Goal: Download file/media

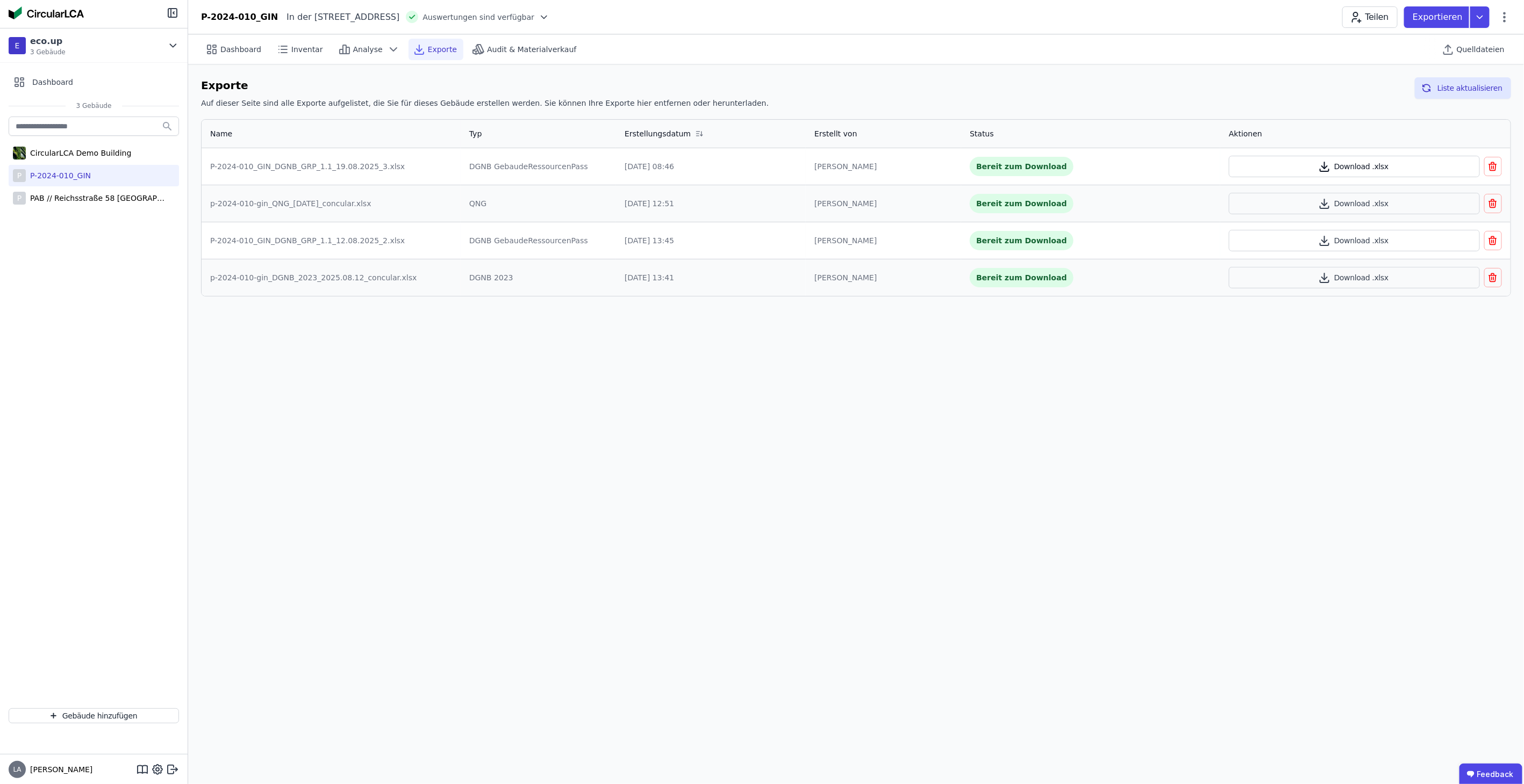
click at [1371, 164] on button "Download .xlsx" at bounding box center [1354, 166] width 251 height 22
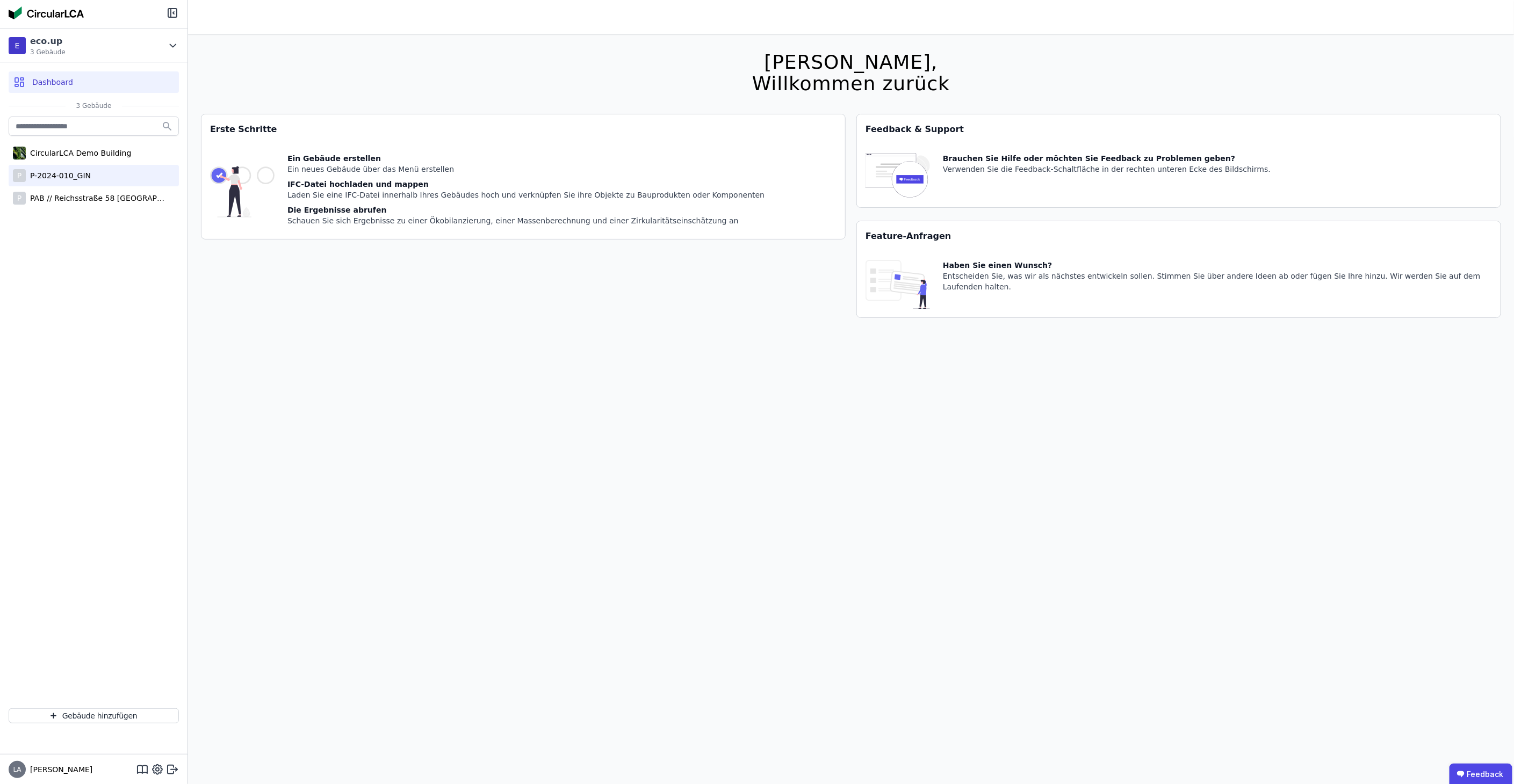
click at [75, 180] on div "P-2024-010_GIN" at bounding box center [58, 175] width 65 height 10
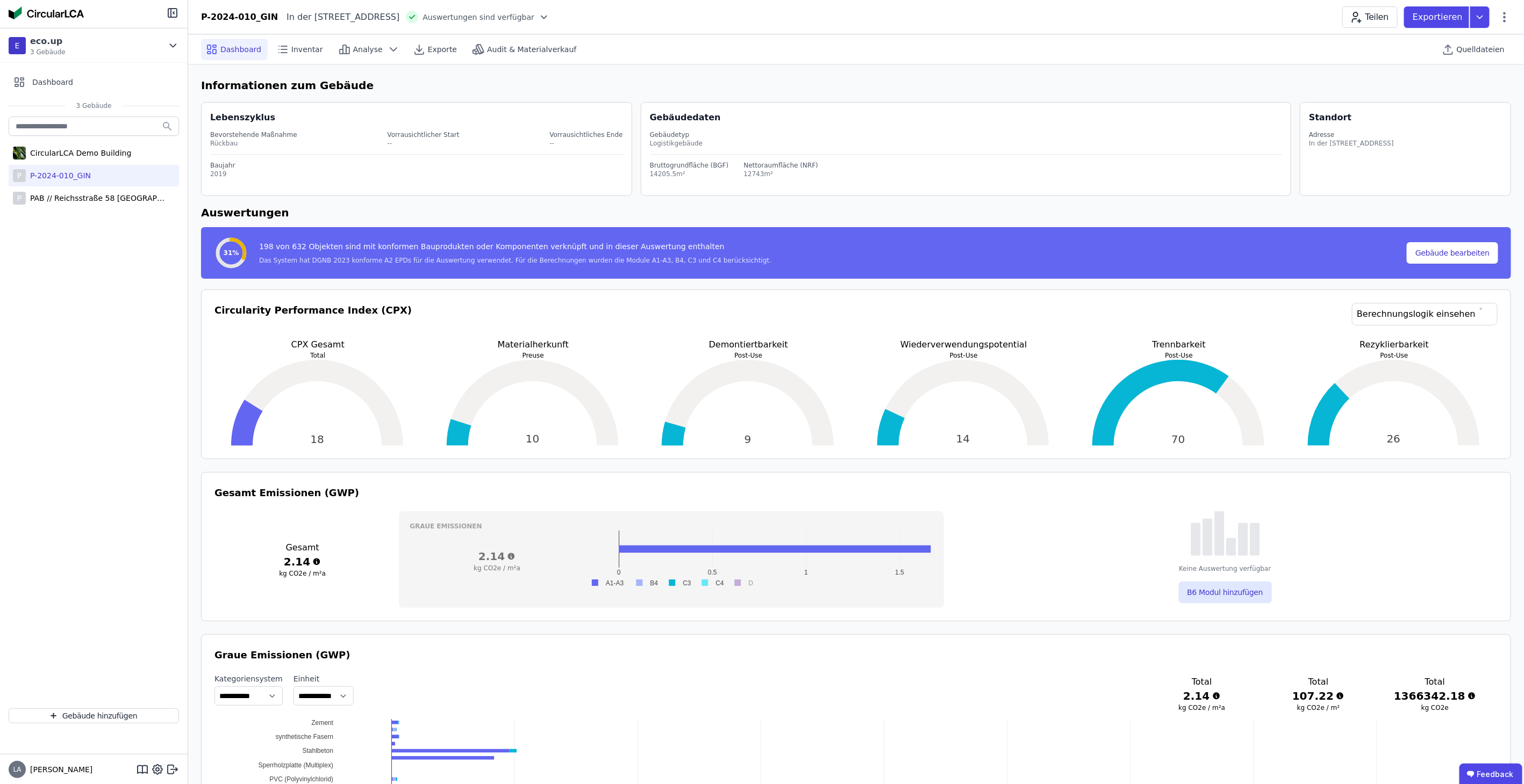
select select "*"
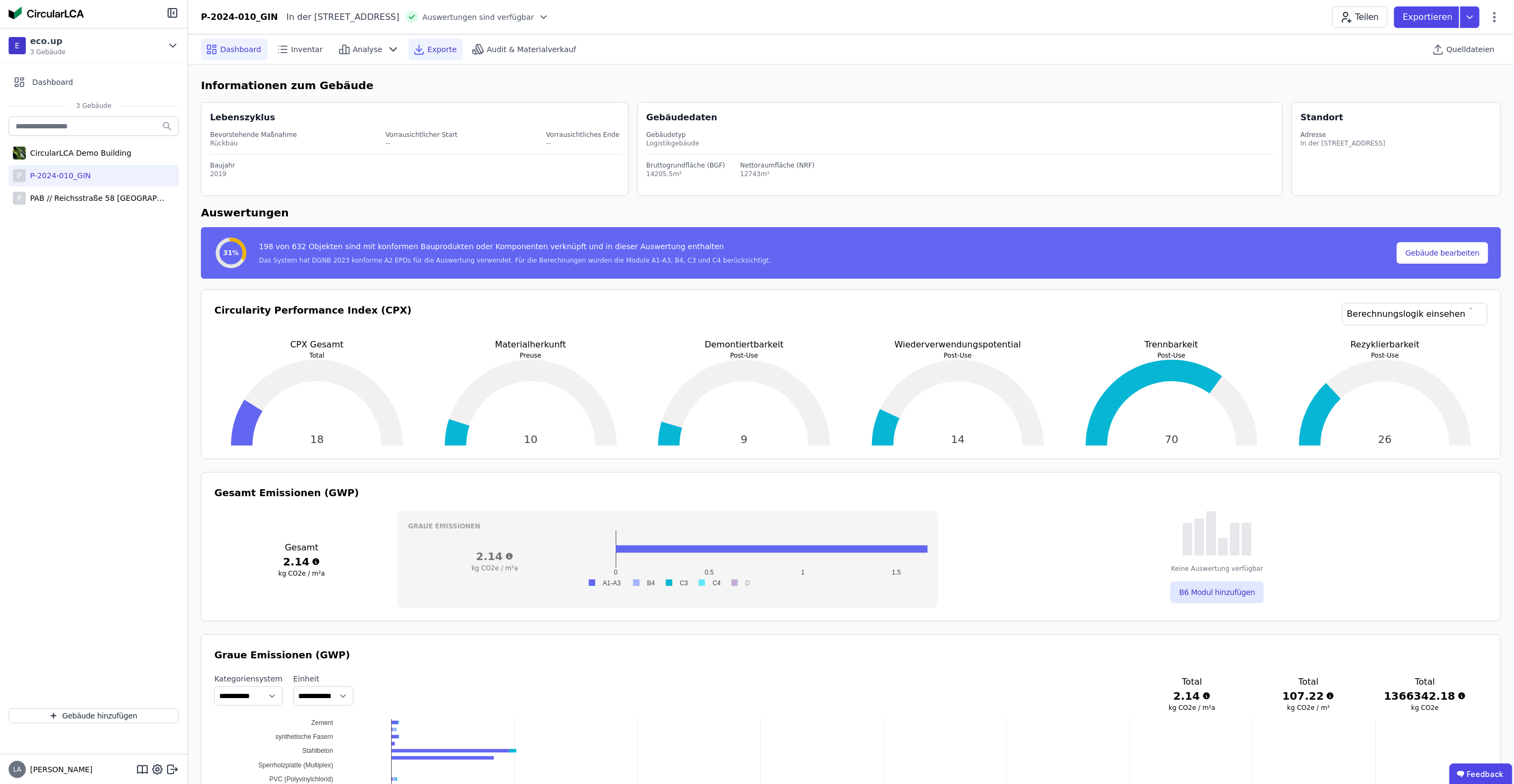
click at [437, 49] on span "Exporte" at bounding box center [442, 49] width 29 height 10
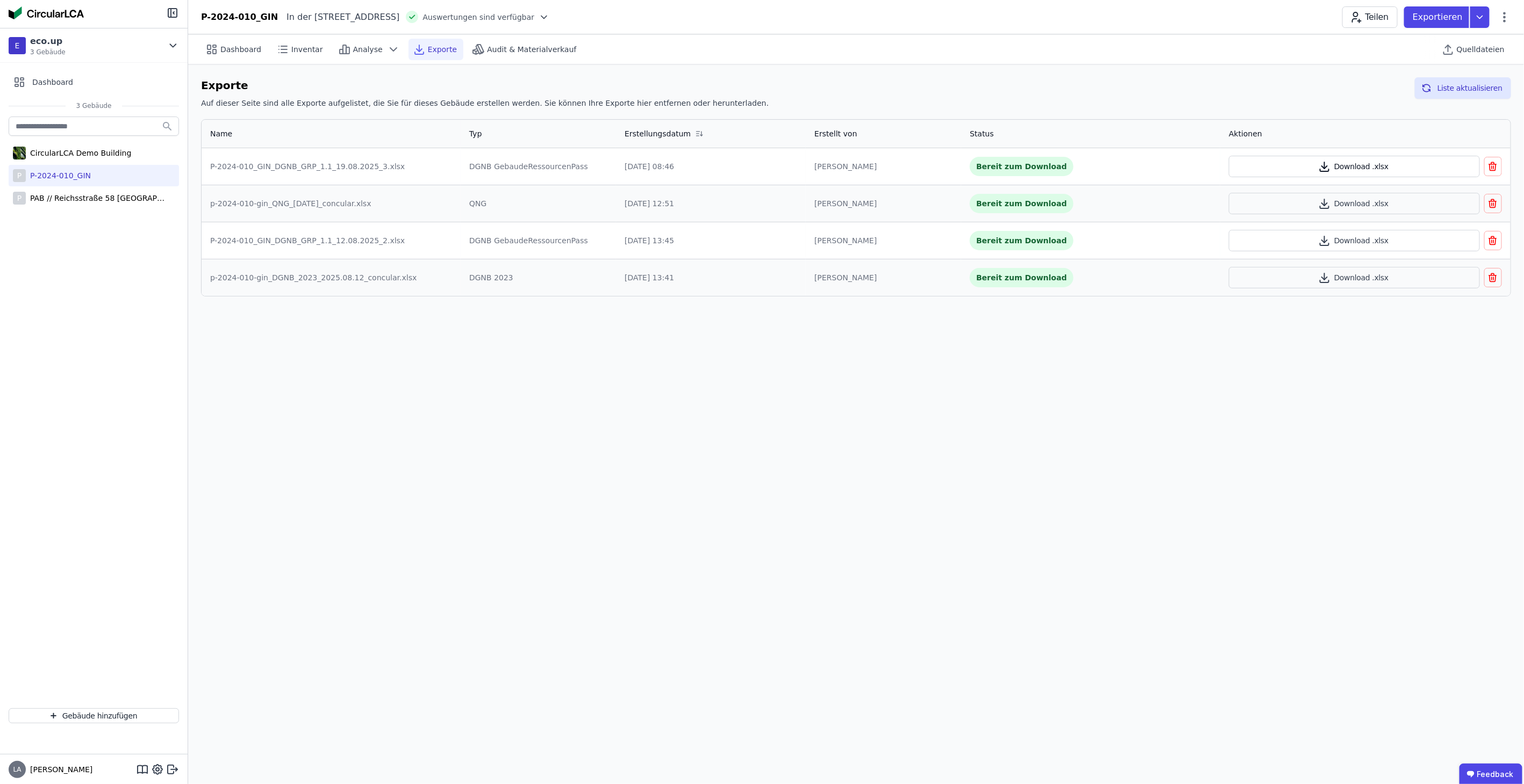
click at [1353, 165] on button "Download .xlsx" at bounding box center [1354, 166] width 251 height 22
